Goal: Task Accomplishment & Management: Use online tool/utility

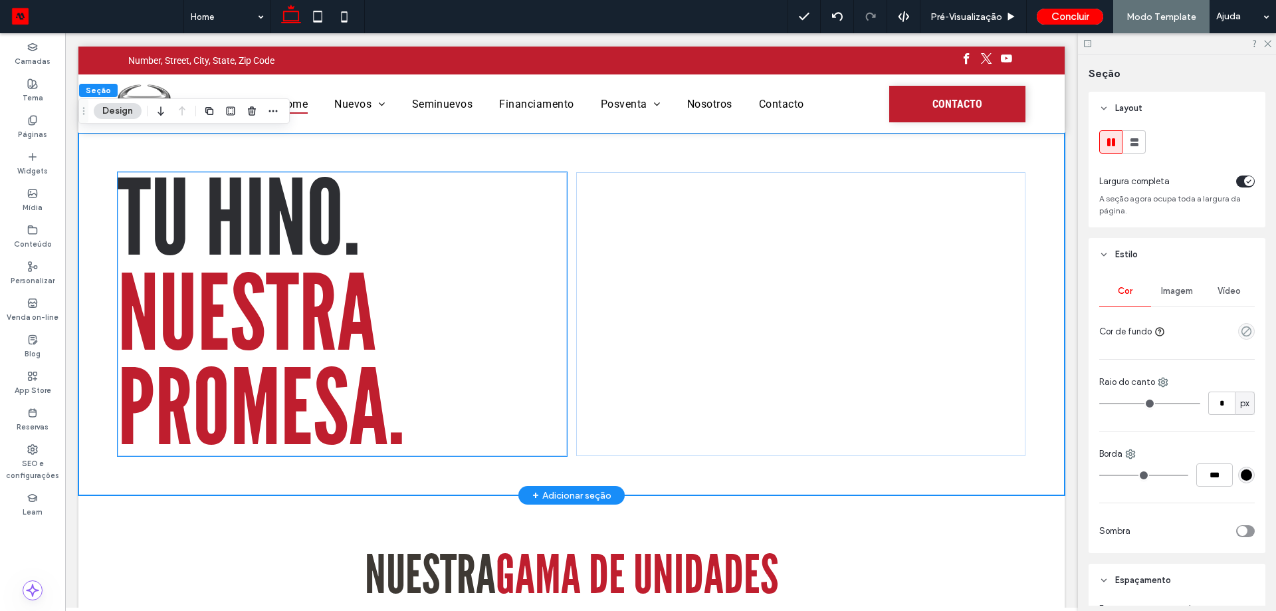
scroll to position [433, 0]
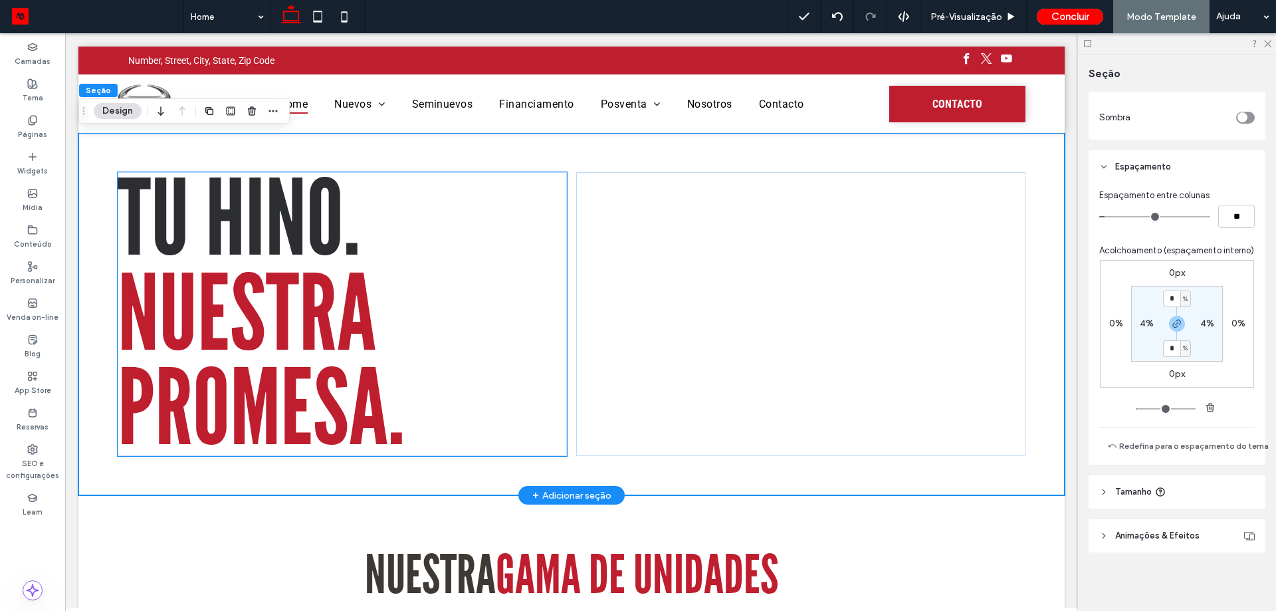
click at [220, 302] on span "NUESTRA PROMESA." at bounding box center [261, 361] width 287 height 219
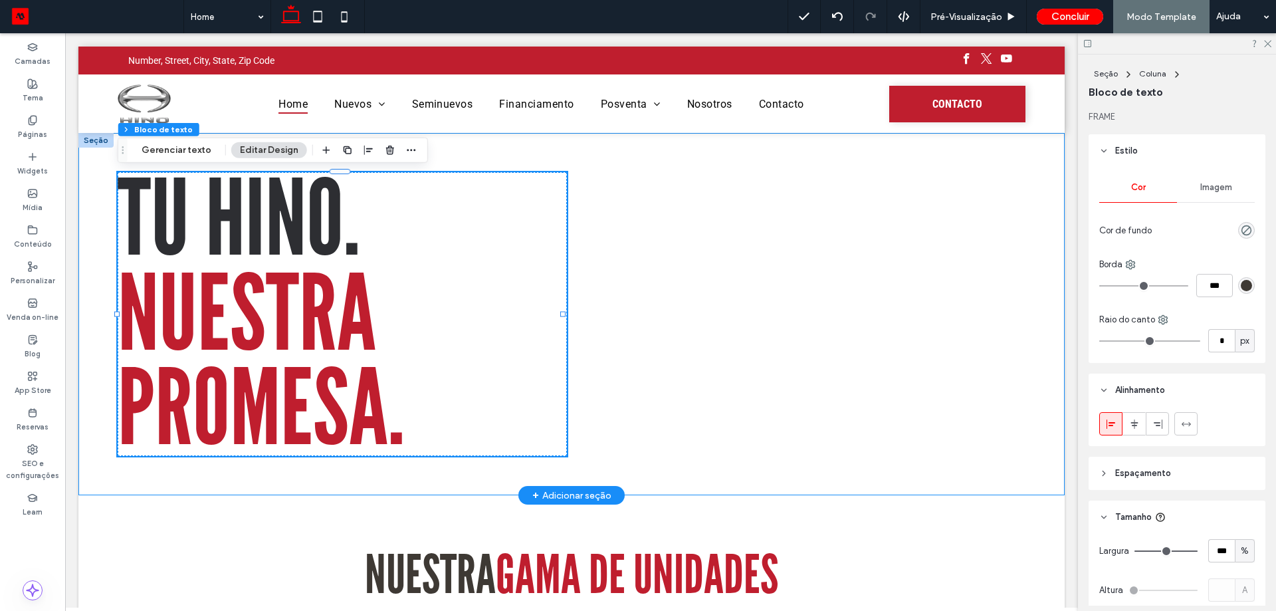
click at [259, 479] on div "Tu Hino. NUESTRA PROMESA." at bounding box center [571, 314] width 986 height 362
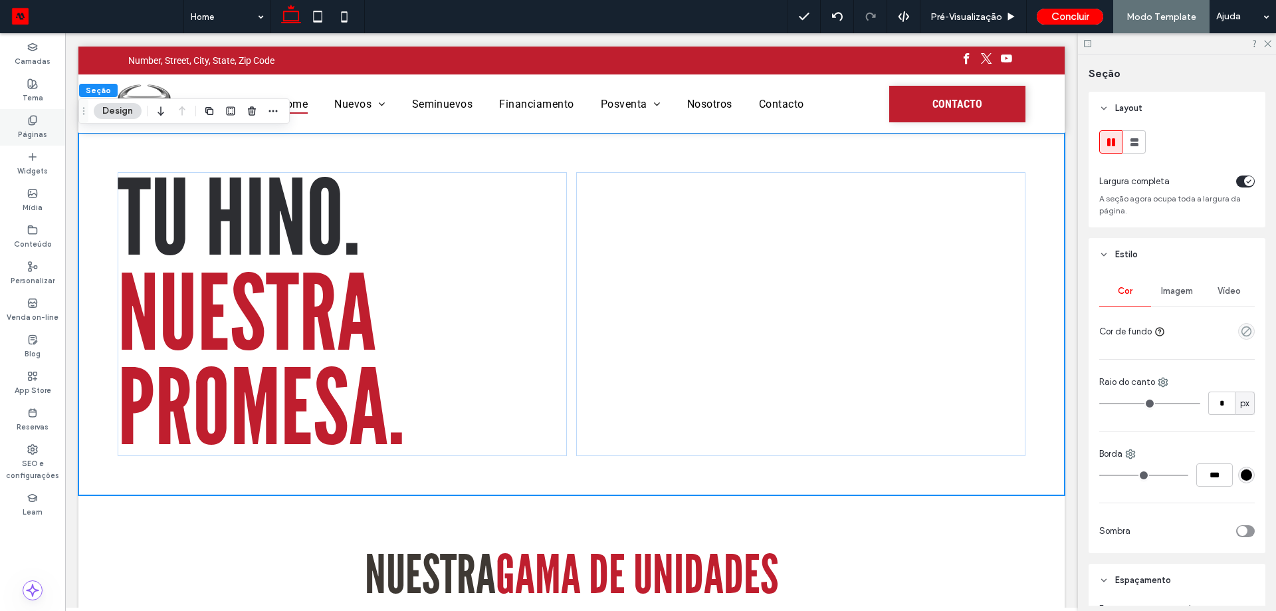
click at [47, 123] on div "Páginas" at bounding box center [32, 127] width 65 height 37
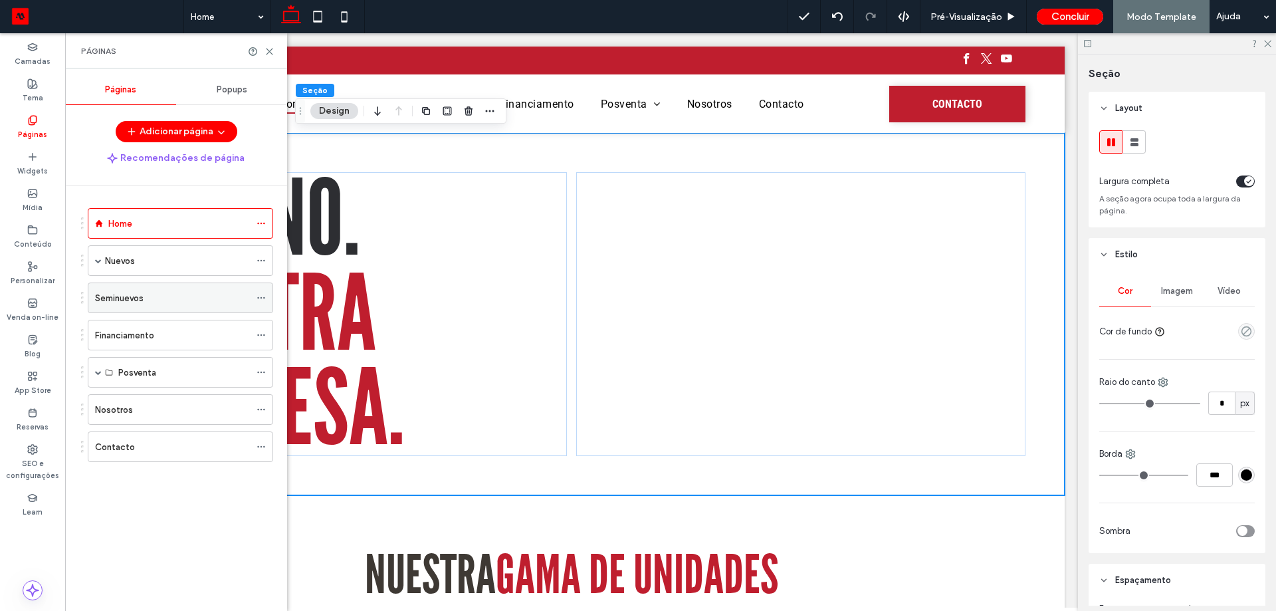
click at [114, 284] on div "Seminuevos" at bounding box center [172, 297] width 155 height 29
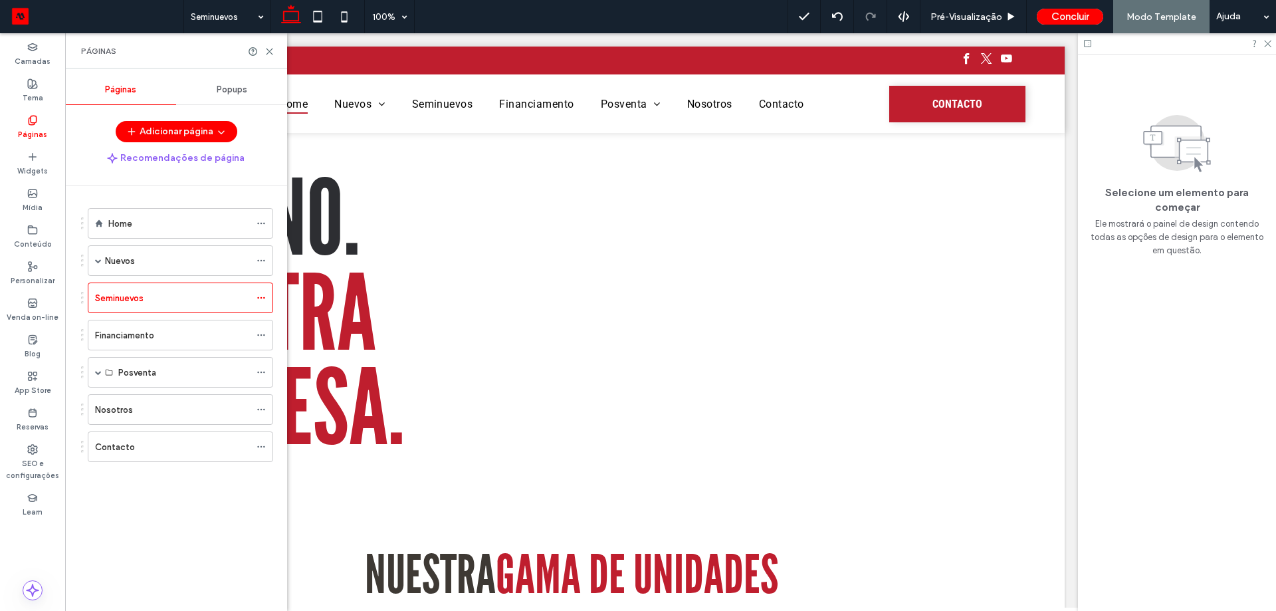
click at [95, 261] on div at bounding box center [638, 305] width 1276 height 611
click at [98, 261] on span at bounding box center [98, 260] width 7 height 7
click at [118, 283] on div "Nuevos Interna" at bounding box center [192, 291] width 162 height 31
click at [122, 301] on div "Nuevos Interna" at bounding box center [184, 291] width 132 height 29
click at [119, 324] on label "Seminuevos" at bounding box center [119, 328] width 49 height 23
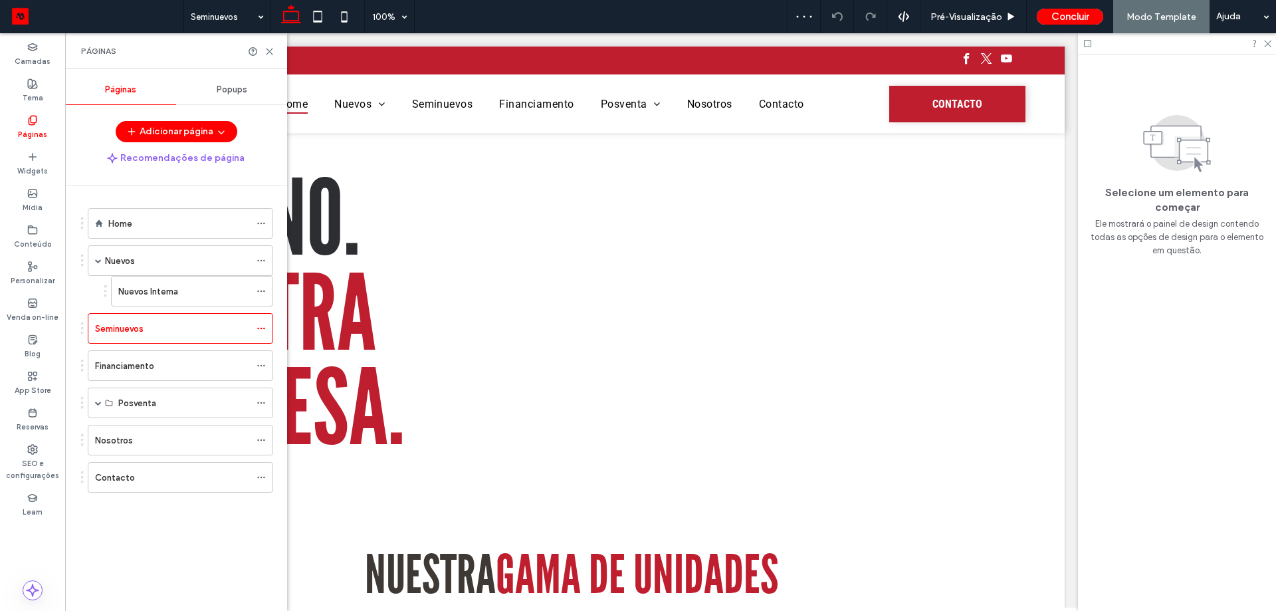
click at [114, 368] on label "Financiamento" at bounding box center [124, 365] width 59 height 23
click at [106, 395] on div "Posventa" at bounding box center [180, 403] width 185 height 31
click at [99, 399] on span at bounding box center [98, 402] width 7 height 29
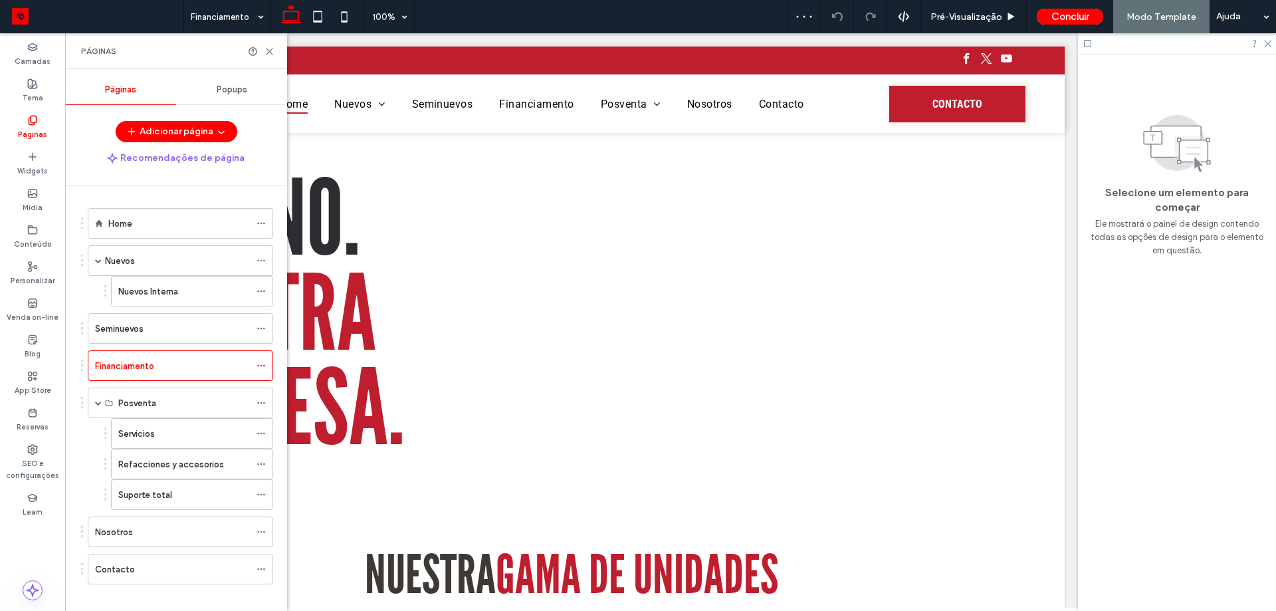
click at [120, 421] on div "Servicios" at bounding box center [184, 433] width 132 height 29
click at [150, 465] on div at bounding box center [638, 305] width 1276 height 611
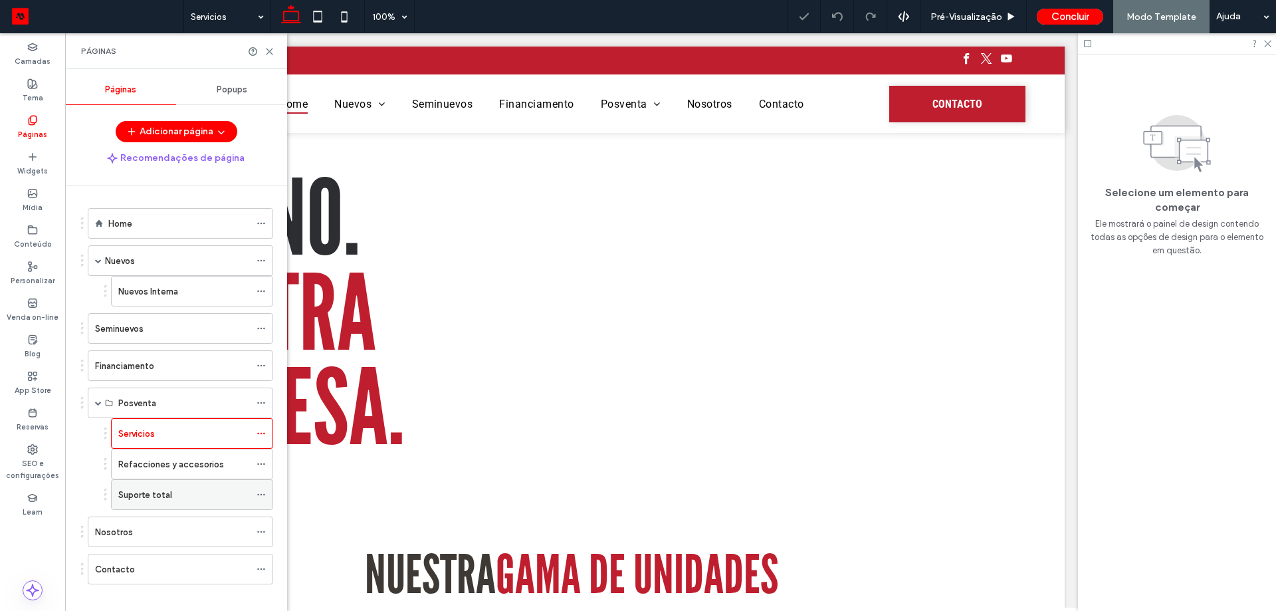
click at [173, 509] on div "Suporte total" at bounding box center [184, 494] width 132 height 29
click at [269, 51] on use at bounding box center [270, 52] width 6 height 6
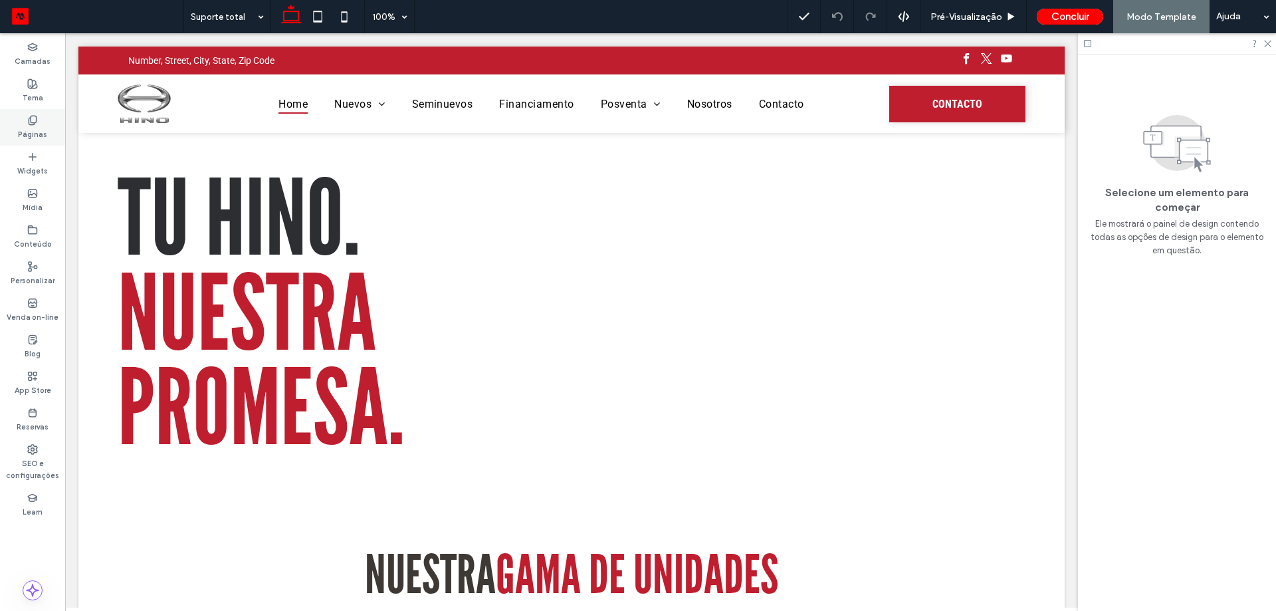
click at [26, 134] on label "Páginas" at bounding box center [32, 133] width 29 height 15
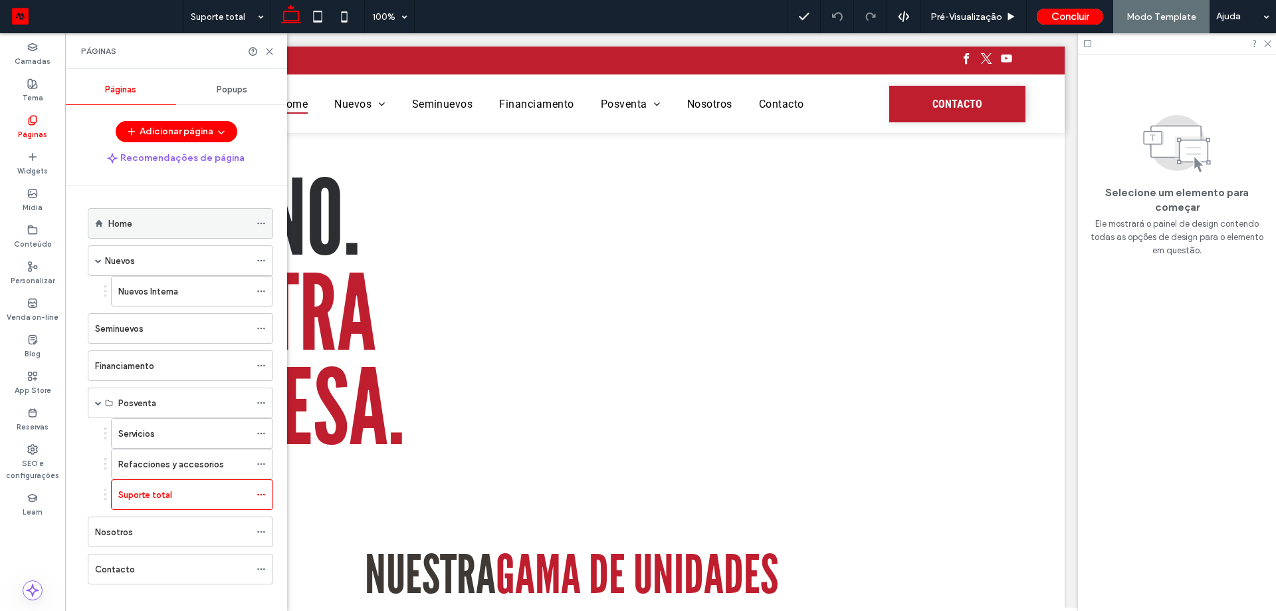
click at [144, 238] on div "Home" at bounding box center [180, 223] width 185 height 31
click at [147, 230] on div "Home" at bounding box center [179, 224] width 142 height 14
click at [271, 51] on icon at bounding box center [270, 52] width 10 height 10
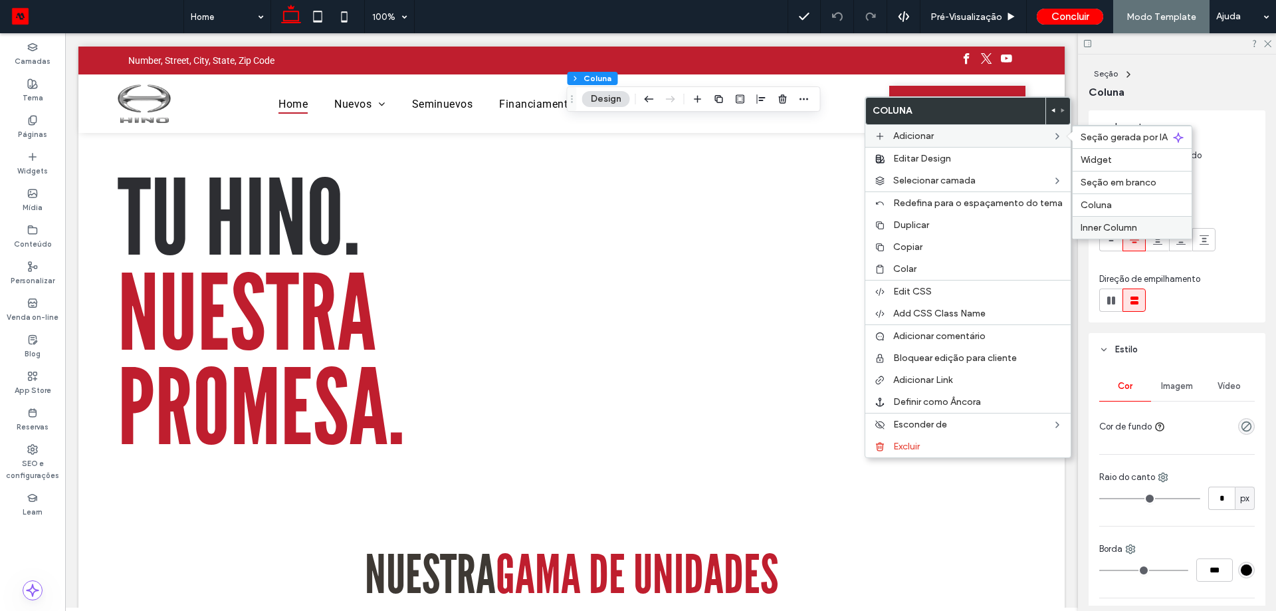
click at [1112, 222] on span "Inner Column" at bounding box center [1109, 227] width 57 height 11
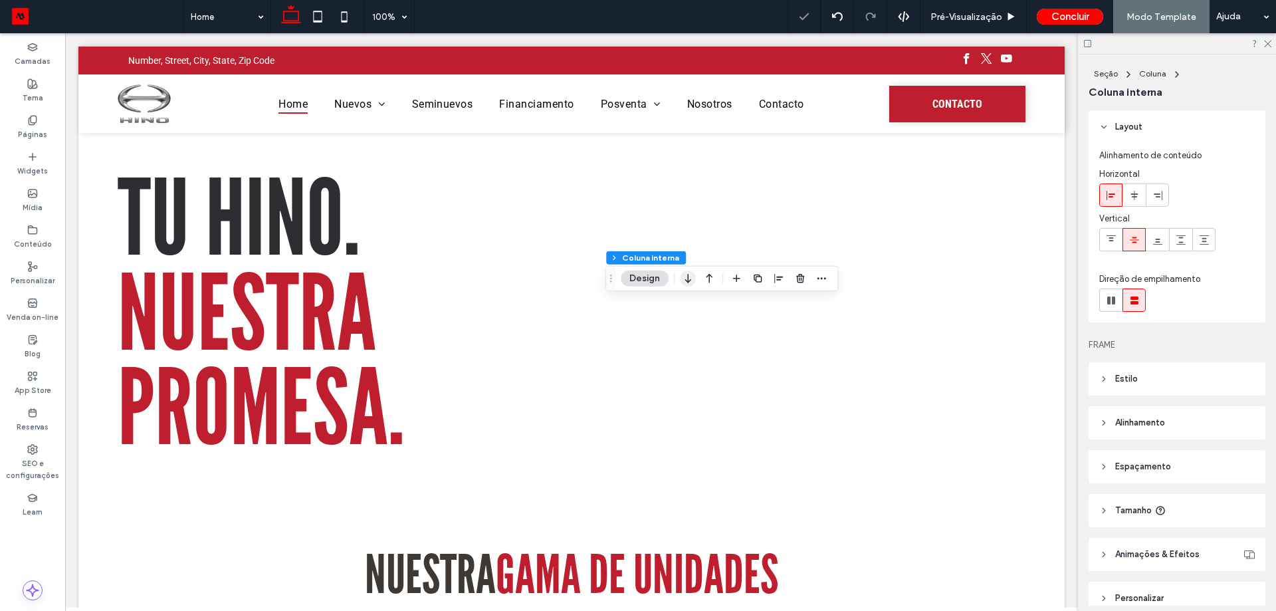
click at [691, 284] on icon "button" at bounding box center [688, 279] width 16 height 24
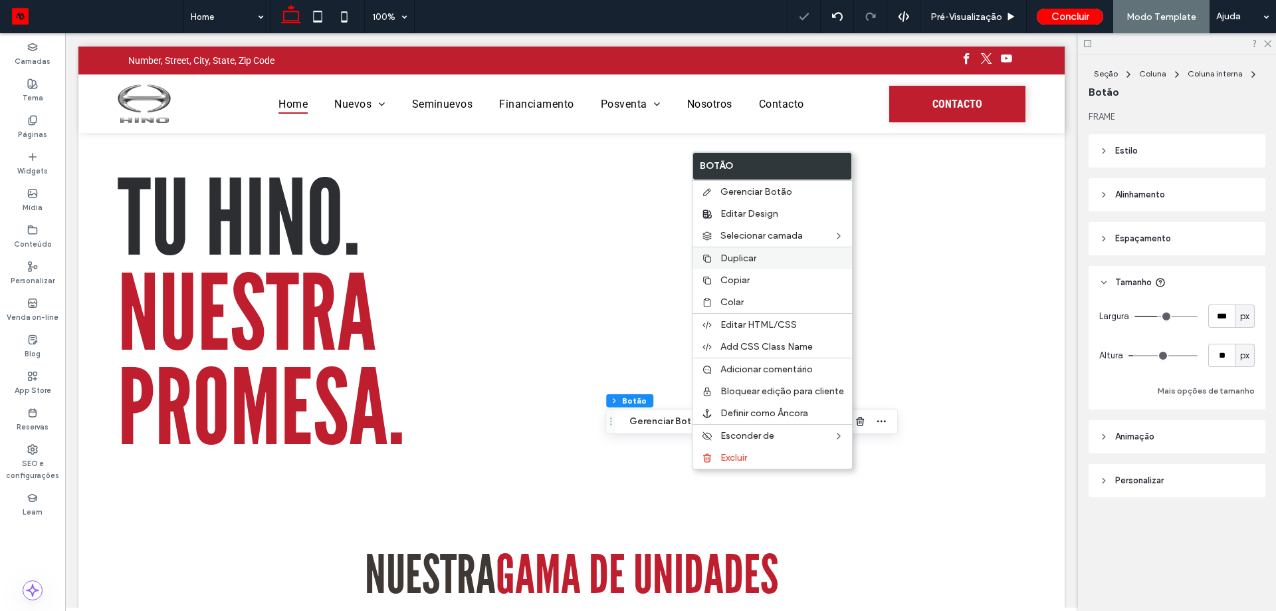
click at [781, 255] on label "Duplicar" at bounding box center [783, 258] width 124 height 11
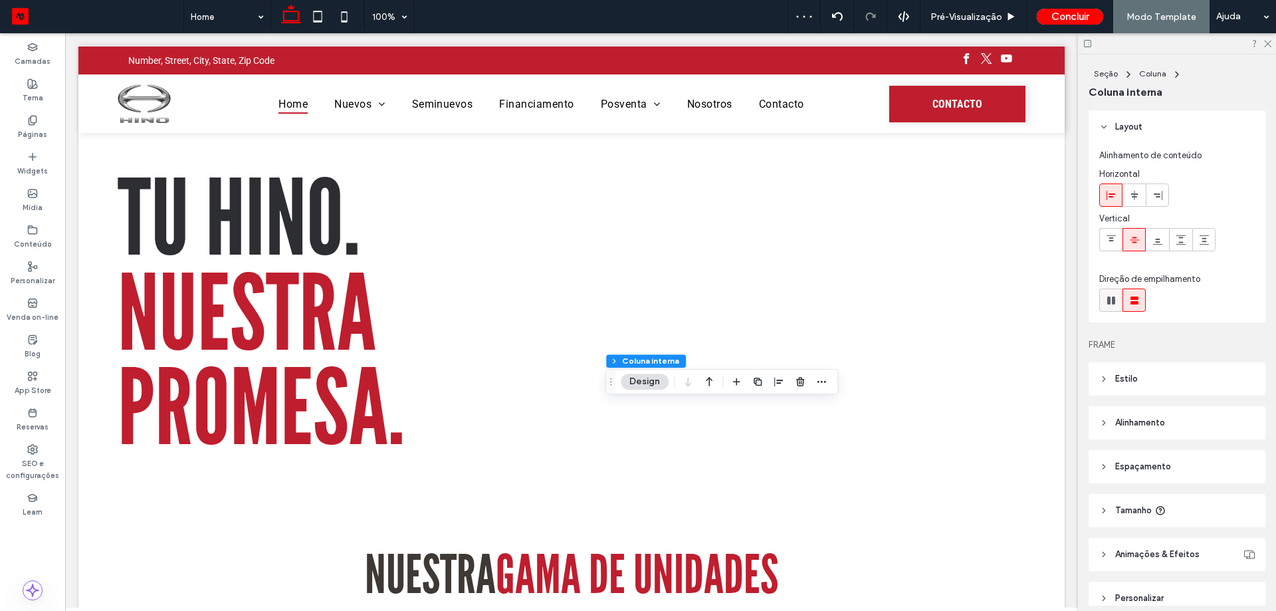
click at [1109, 303] on use at bounding box center [1111, 300] width 8 height 8
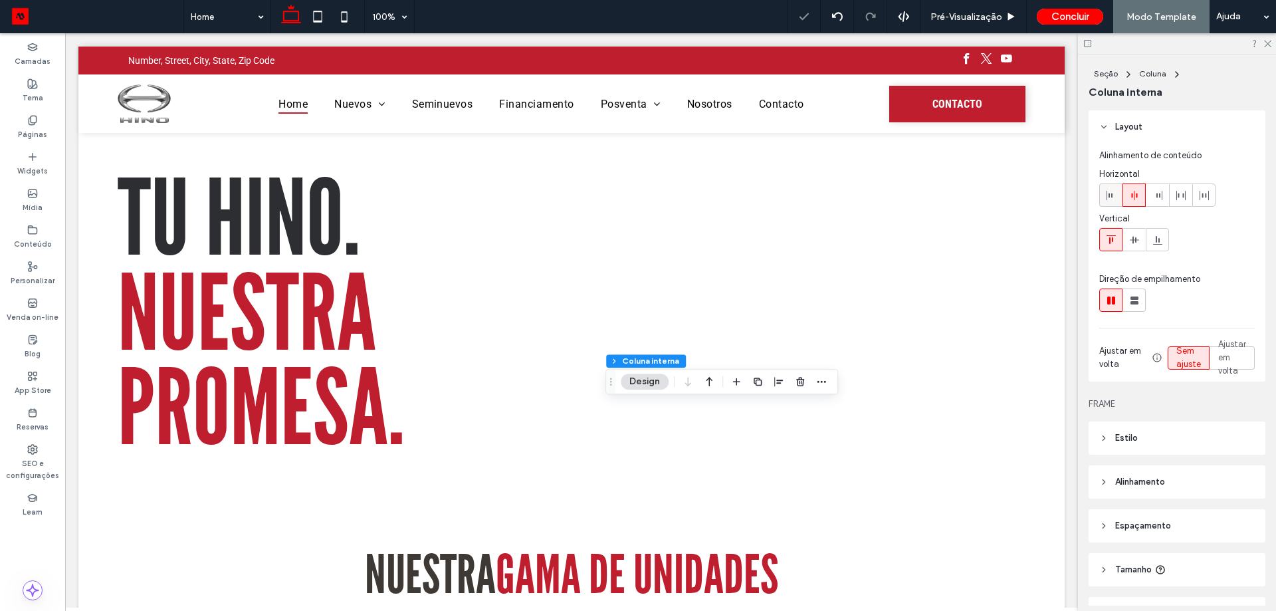
click at [1118, 199] on div at bounding box center [1111, 195] width 22 height 22
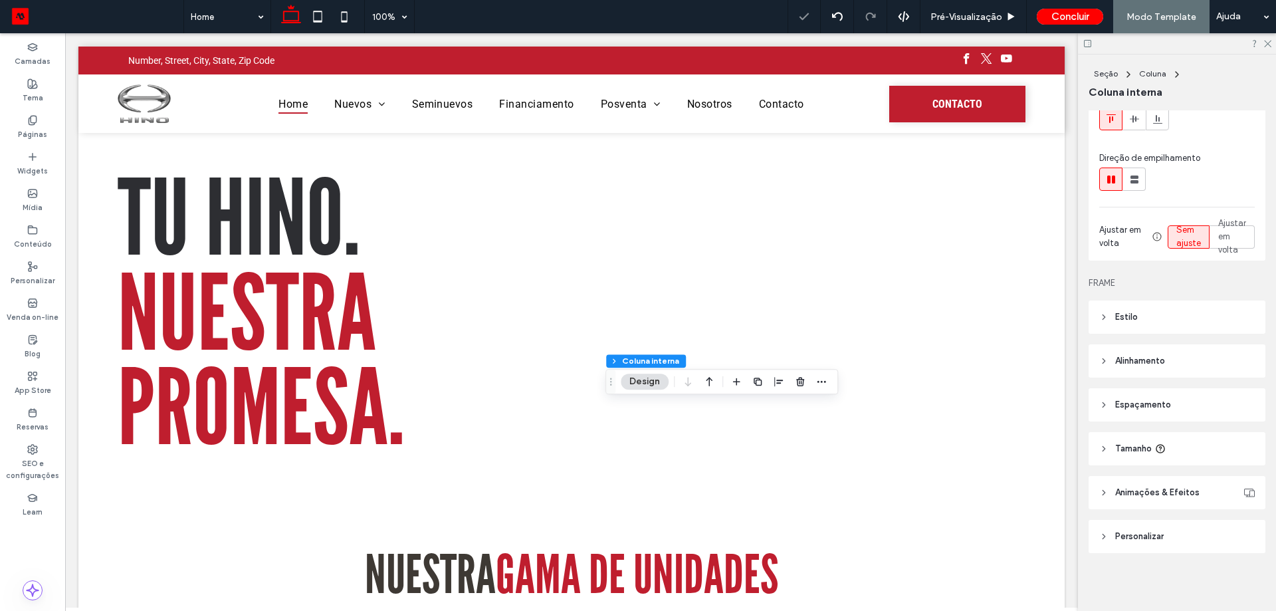
scroll to position [122, 0]
click at [1214, 450] on header "Tamanho" at bounding box center [1177, 447] width 177 height 33
click at [1235, 530] on div "px" at bounding box center [1245, 520] width 20 height 23
click at [1242, 498] on div "A" at bounding box center [1238, 497] width 19 height 23
type input "*"
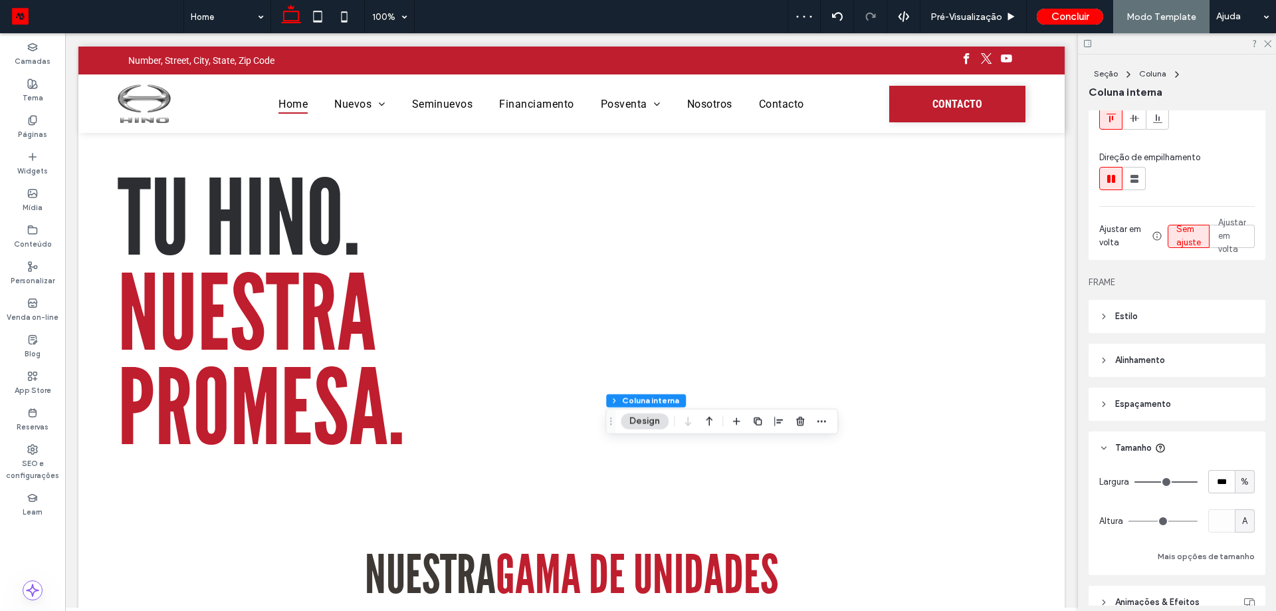
click at [1242, 487] on div "%" at bounding box center [1244, 481] width 13 height 13
drag, startPoint x: 1243, startPoint y: 592, endPoint x: 1236, endPoint y: 587, distance: 8.5
click at [1242, 592] on div "A" at bounding box center [1238, 597] width 19 height 23
type input "*"
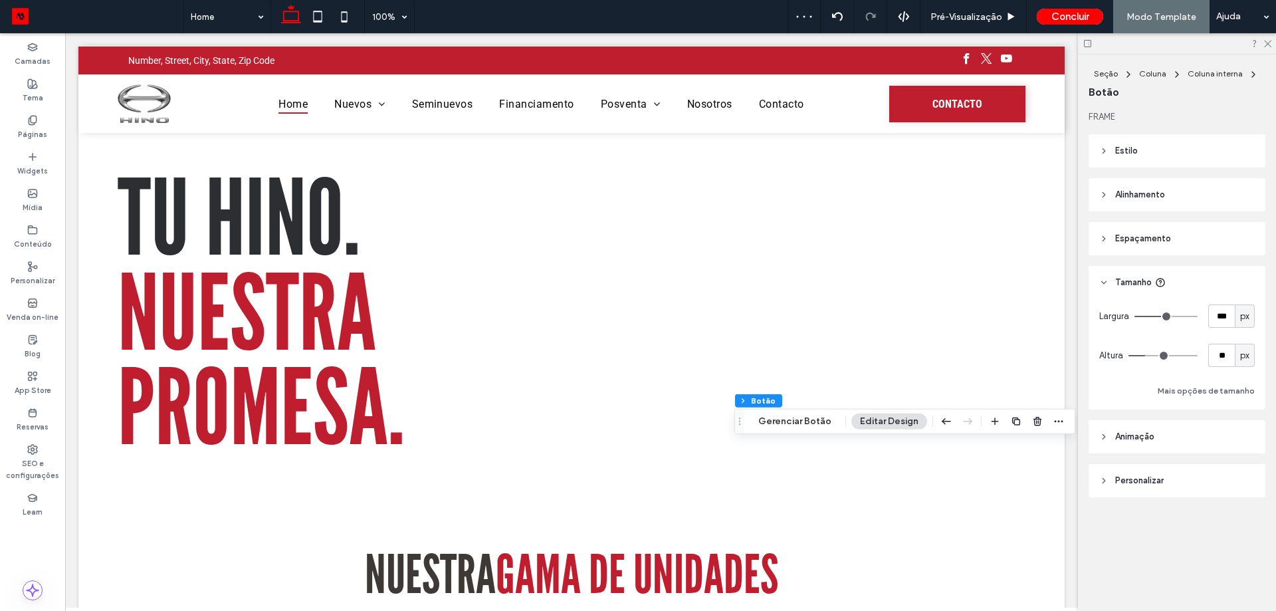
click at [1157, 147] on header "Estilo" at bounding box center [1177, 150] width 177 height 33
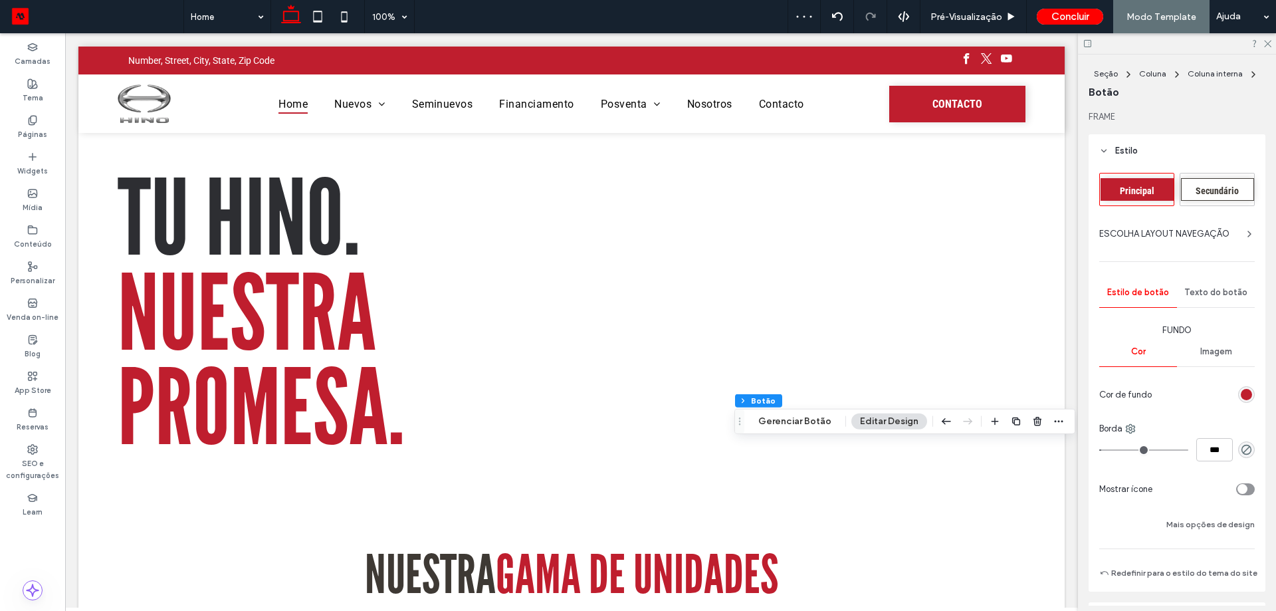
click at [1200, 180] on div "Secundário" at bounding box center [1217, 189] width 73 height 23
